Goal: Task Accomplishment & Management: Use online tool/utility

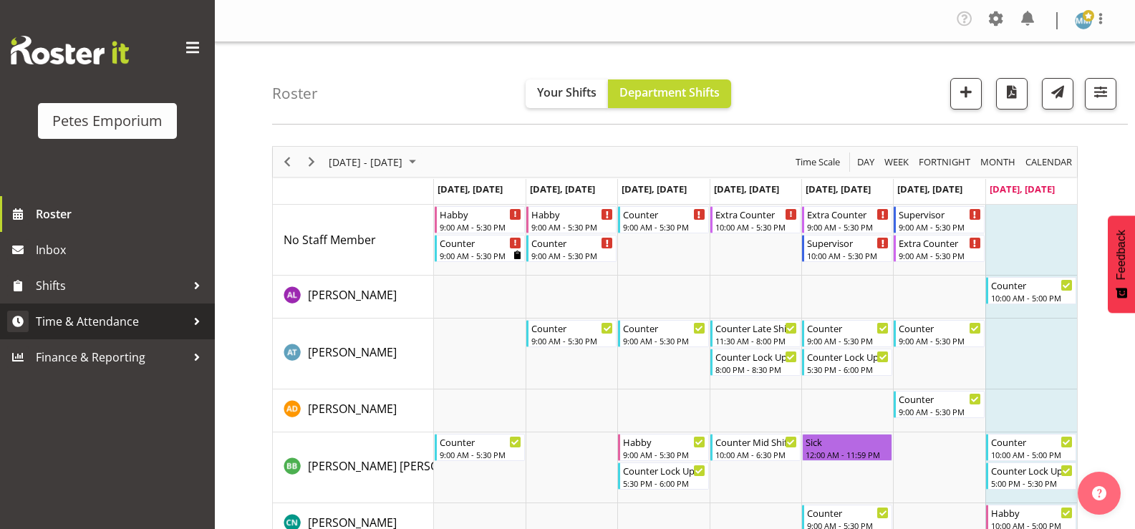
click at [135, 323] on span "Time & Attendance" at bounding box center [111, 321] width 150 height 21
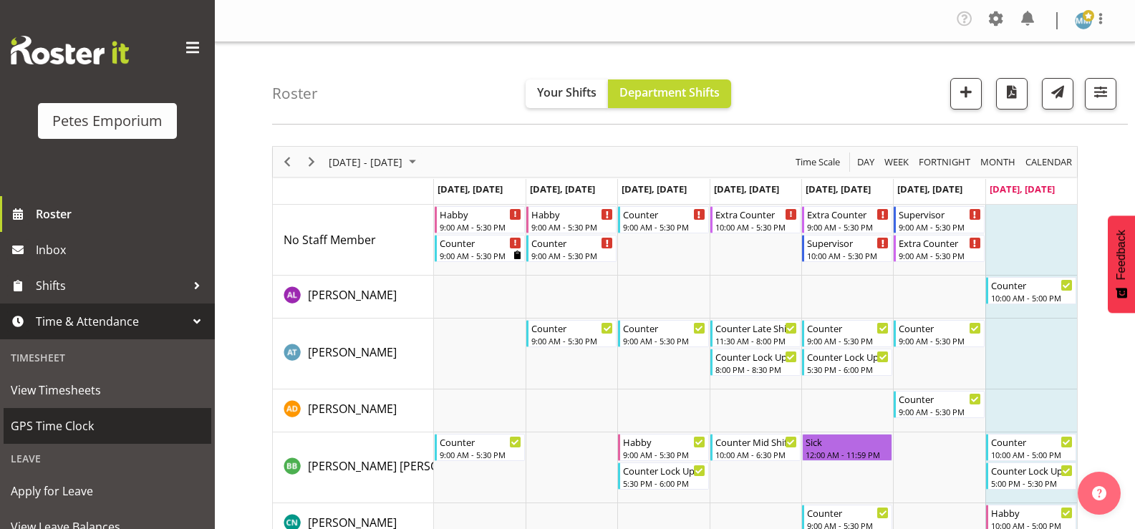
click at [81, 427] on span "GPS Time Clock" at bounding box center [107, 425] width 193 height 21
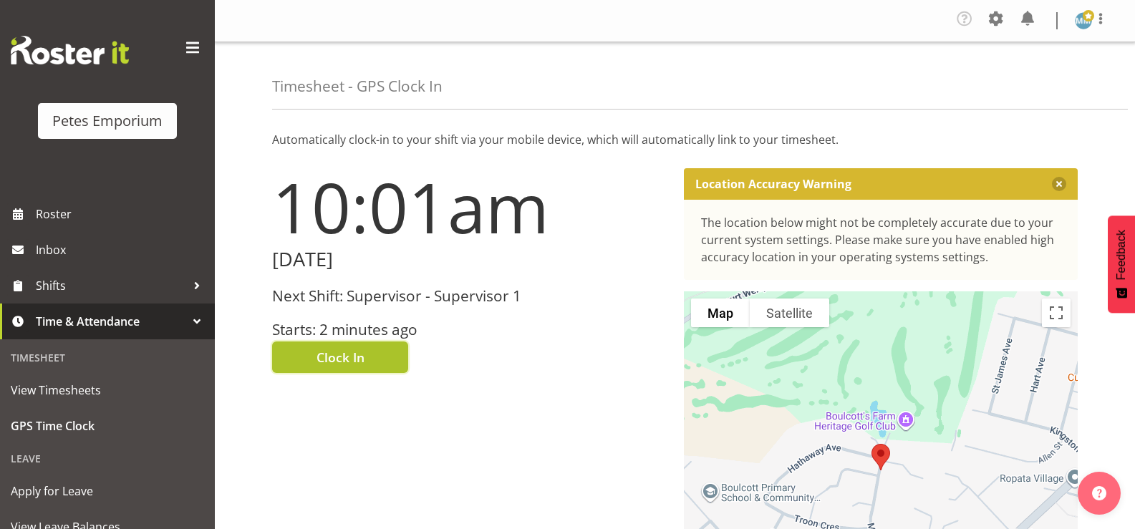
click at [339, 354] on span "Clock In" at bounding box center [340, 357] width 48 height 19
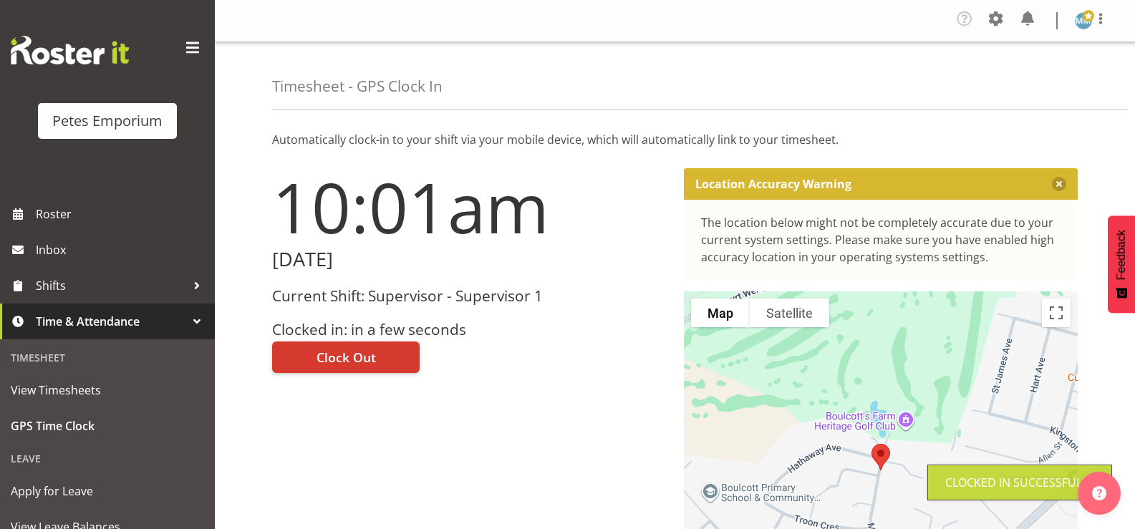
click at [1087, 24] on img at bounding box center [1083, 20] width 17 height 17
click at [1019, 79] on link "Log Out" at bounding box center [1040, 79] width 137 height 26
